Goal: Task Accomplishment & Management: Manage account settings

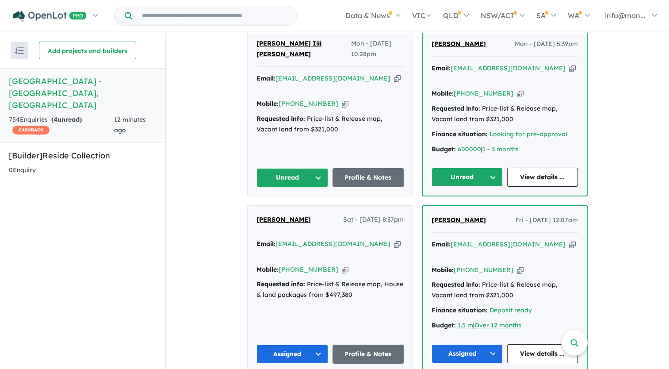
scroll to position [354, 0]
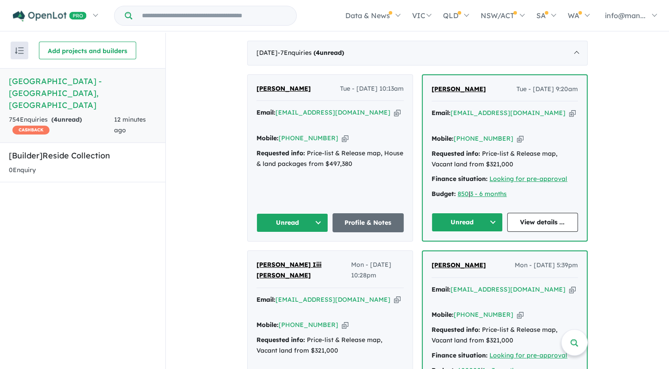
click at [569, 285] on icon "button" at bounding box center [572, 289] width 7 height 9
click at [517, 310] on icon "button" at bounding box center [520, 314] width 7 height 9
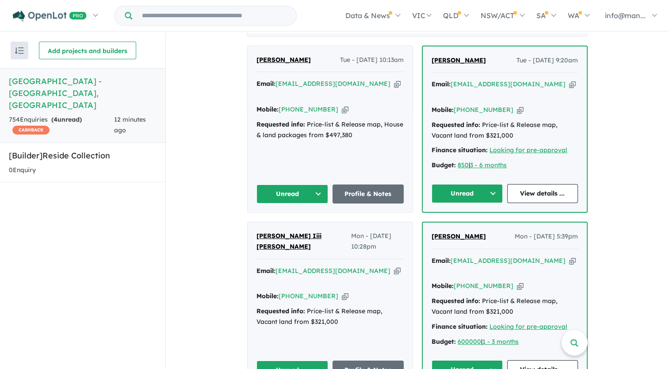
scroll to position [398, 0]
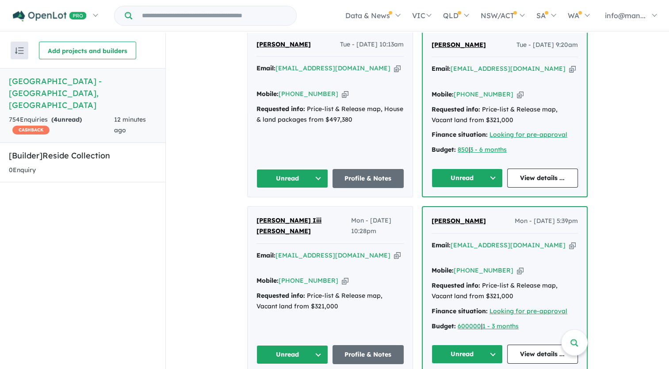
click at [479, 345] on button "Unread" at bounding box center [467, 354] width 71 height 19
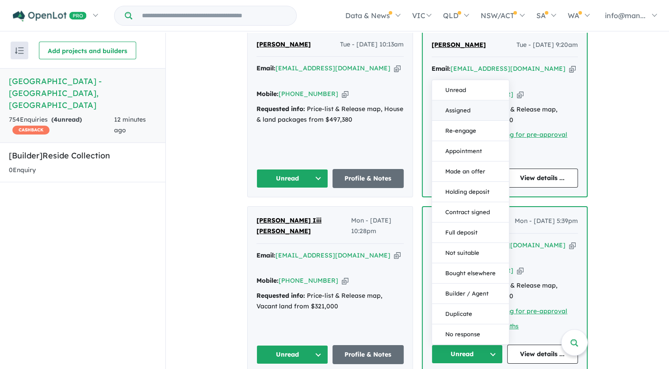
click at [481, 100] on button "Assigned" at bounding box center [470, 110] width 77 height 20
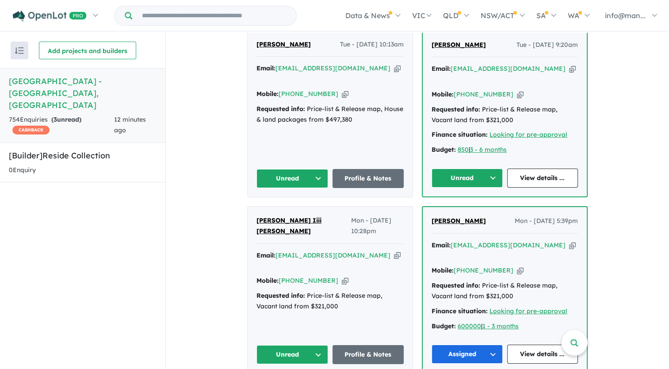
click at [394, 251] on icon "button" at bounding box center [397, 255] width 7 height 9
click at [319, 345] on button "Unread" at bounding box center [293, 354] width 72 height 19
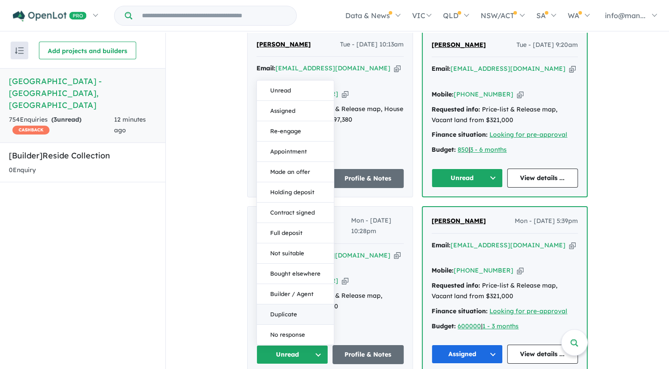
click at [296, 304] on button "Duplicate" at bounding box center [295, 314] width 77 height 20
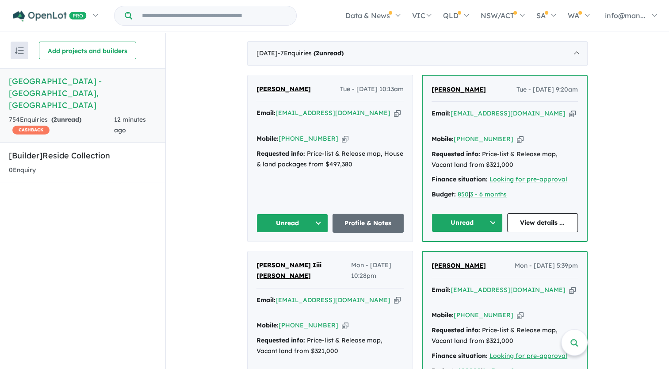
scroll to position [354, 0]
click at [569, 108] on icon "button" at bounding box center [572, 112] width 7 height 9
click at [497, 213] on button "Unread" at bounding box center [467, 222] width 71 height 19
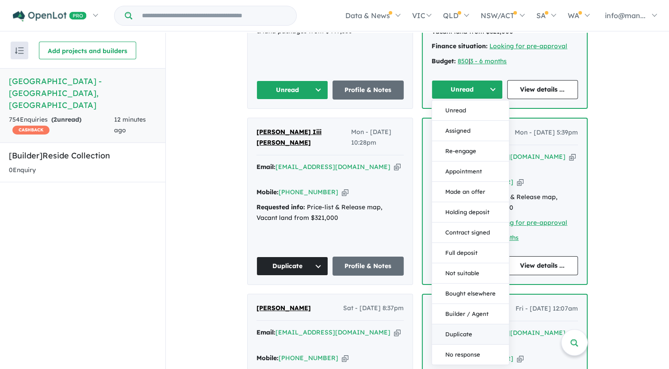
click at [465, 324] on button "Duplicate" at bounding box center [470, 334] width 77 height 20
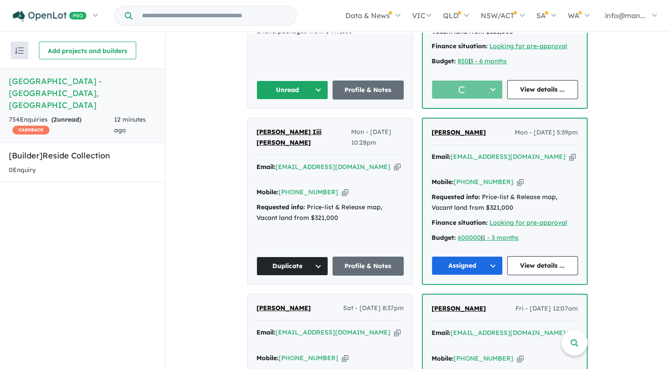
scroll to position [310, 0]
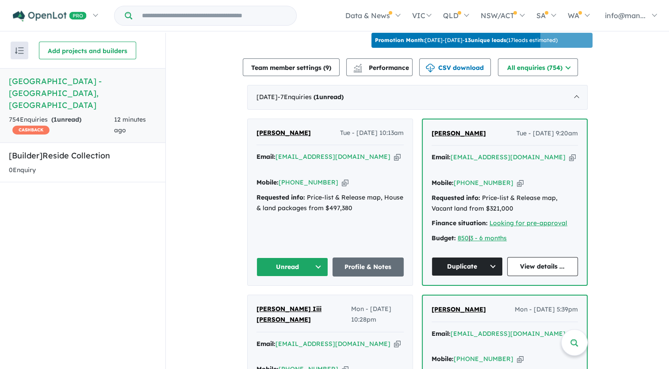
click at [394, 152] on icon "button" at bounding box center [397, 156] width 7 height 9
click at [342, 178] on icon "button" at bounding box center [345, 182] width 7 height 9
click at [316, 257] on button "Unread" at bounding box center [293, 266] width 72 height 19
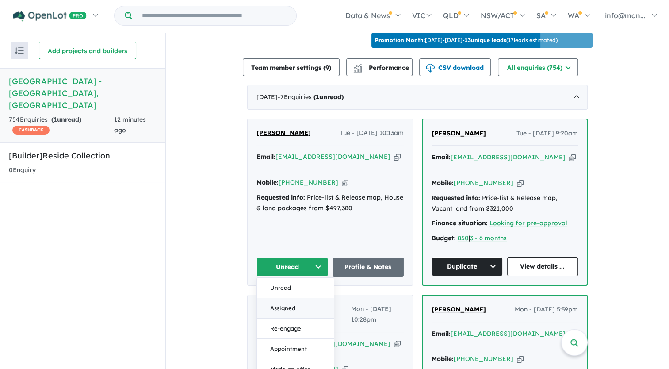
click at [288, 298] on button "Assigned" at bounding box center [295, 308] width 77 height 20
